Goal: Transaction & Acquisition: Register for event/course

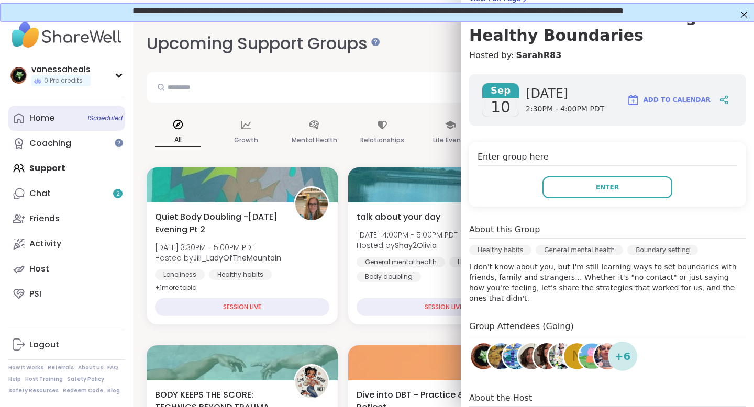
click at [89, 114] on span "1 Scheduled" at bounding box center [104, 118] width 35 height 8
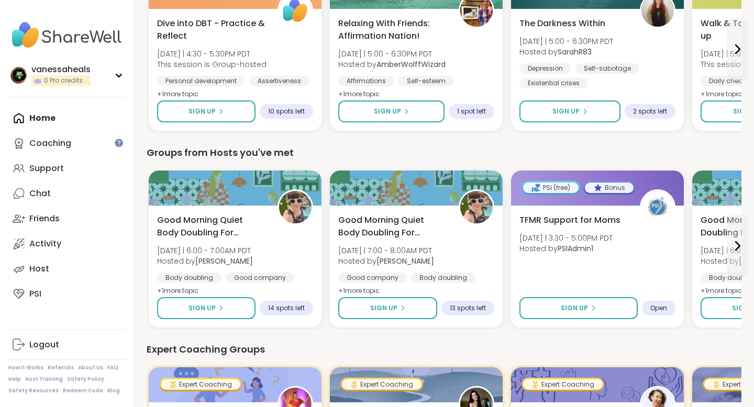
scroll to position [274, 0]
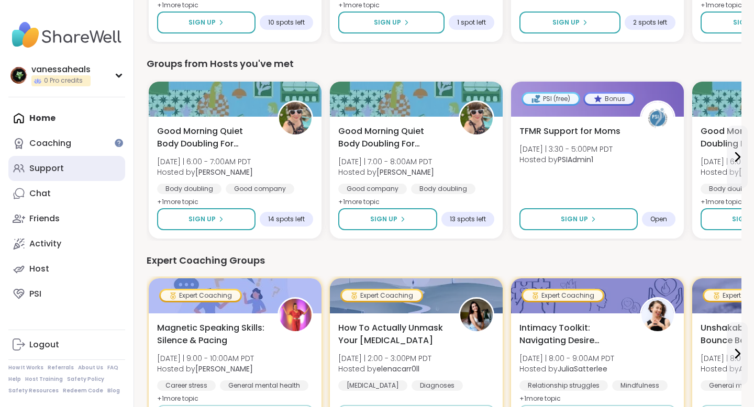
click at [66, 171] on link "Support" at bounding box center [66, 168] width 117 height 25
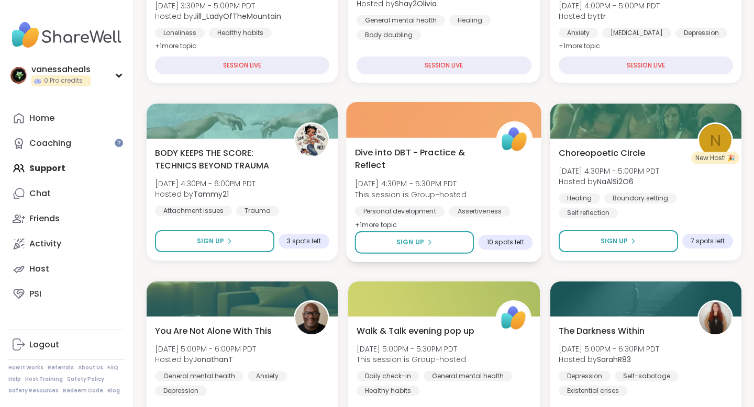
scroll to position [244, 0]
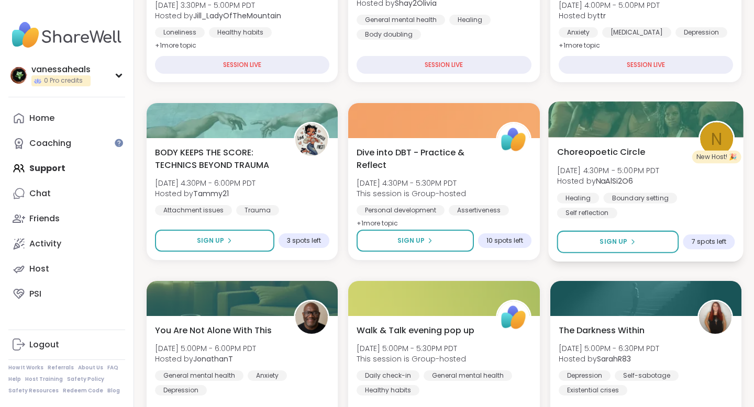
click at [598, 162] on div "Choreopoetic Circle Wed, Sep 10 | 4:30PM - 5:00PM PDT Hosted by NaAlSi2O6 Heali…" at bounding box center [645, 181] width 178 height 73
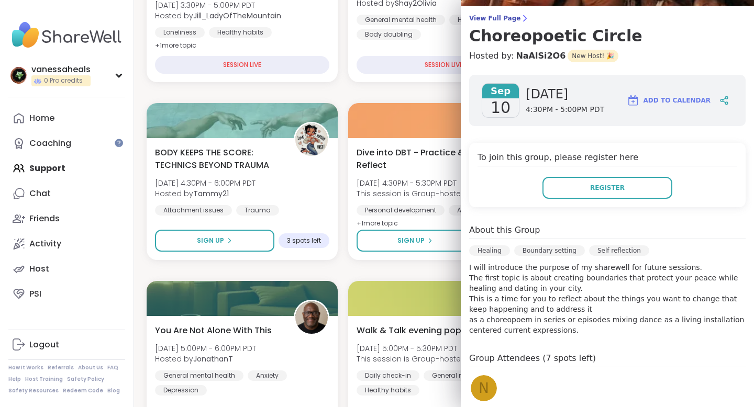
scroll to position [88, 0]
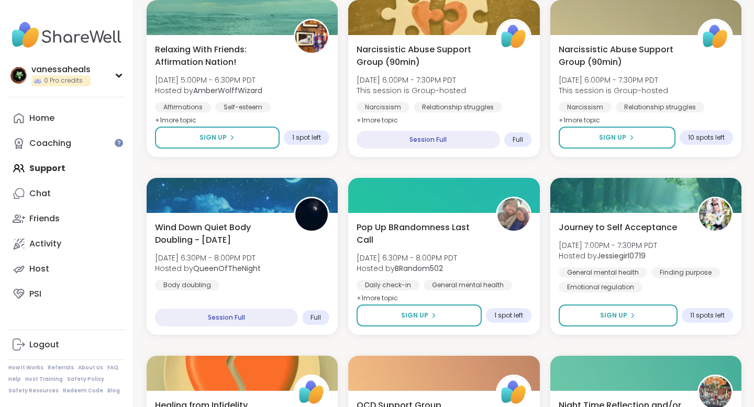
scroll to position [724, 0]
